Goal: Transaction & Acquisition: Purchase product/service

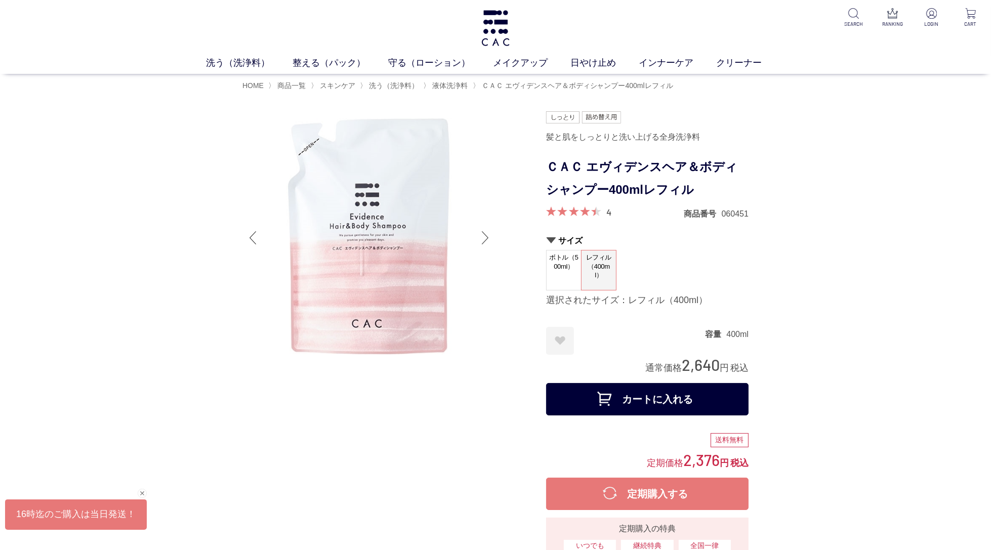
click at [514, 30] on div "洗う（洗浄料） 液体洗浄料 パウダー洗浄料 泡洗顔料 グッズ 整える（パック） フェイスパック ヘアパック 守る（ローション） 保湿化粧水 柔軟化粧水 美容液…" at bounding box center [495, 37] width 991 height 74
click at [501, 32] on img at bounding box center [496, 28] width 32 height 36
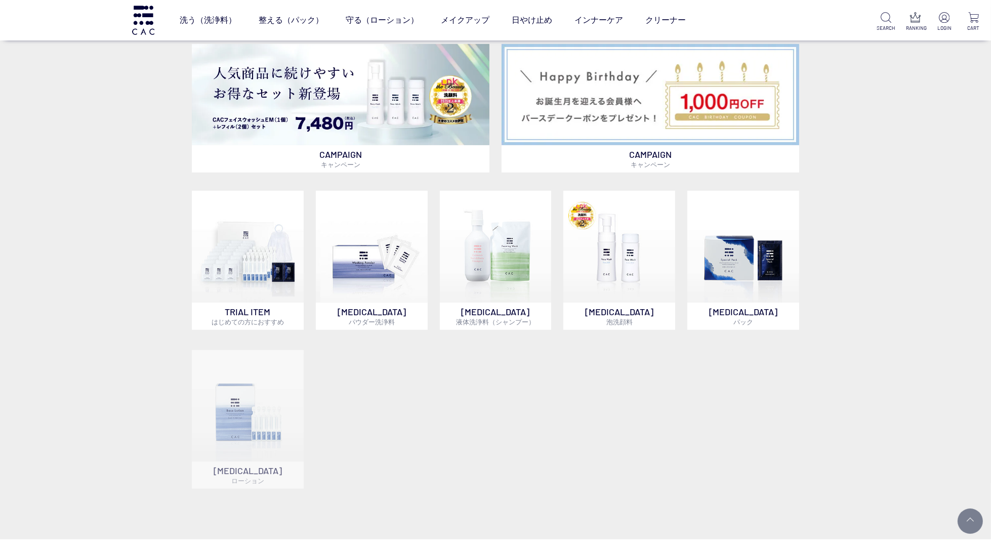
scroll to position [676, 0]
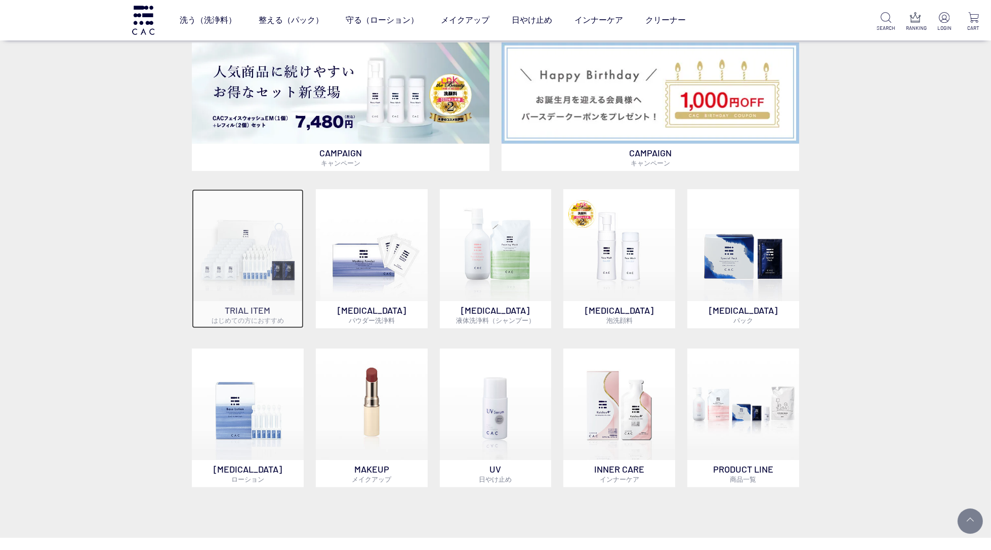
click at [271, 263] on img at bounding box center [248, 245] width 112 height 112
